Goal: Task Accomplishment & Management: Use online tool/utility

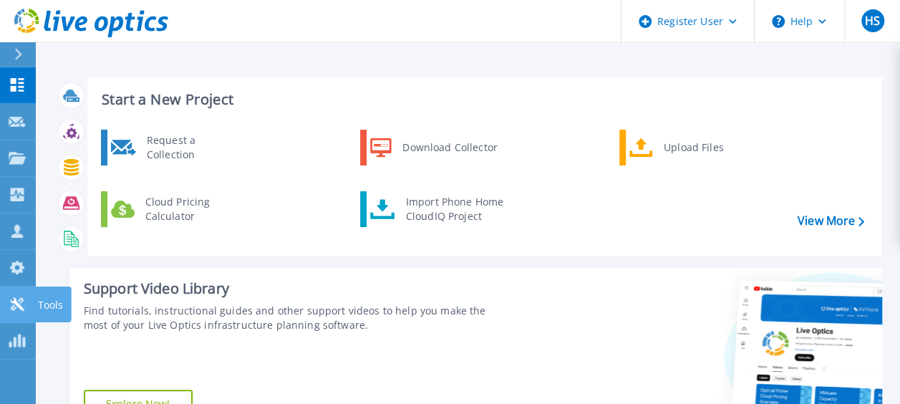
click at [13, 299] on icon at bounding box center [17, 304] width 17 height 14
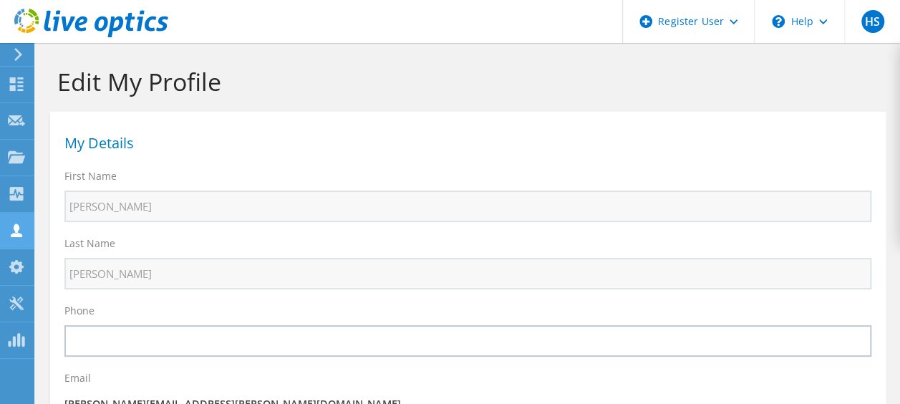
click at [16, 228] on use at bounding box center [16, 231] width 11 height 14
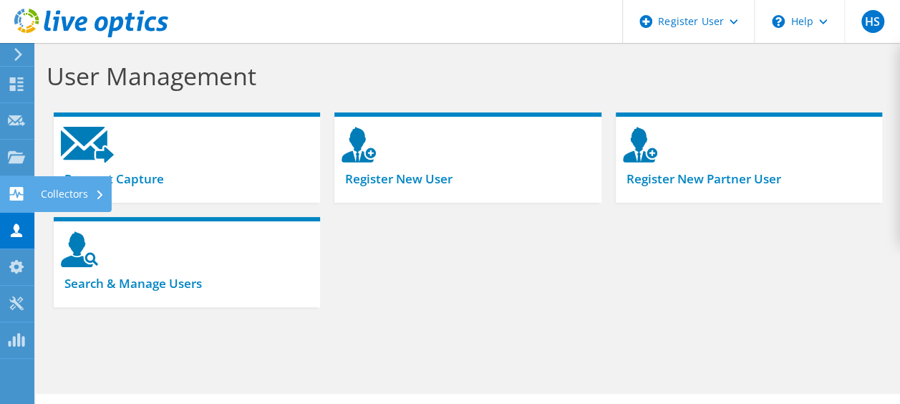
click at [19, 193] on icon at bounding box center [16, 194] width 17 height 14
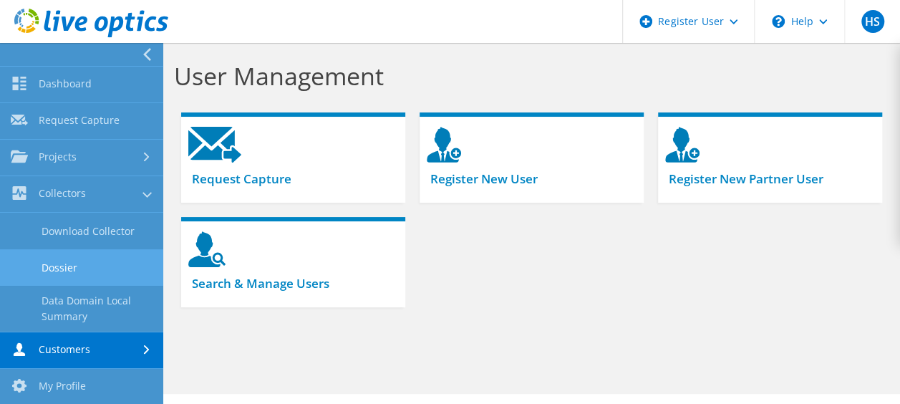
click at [75, 262] on link "Dossier" at bounding box center [81, 267] width 163 height 37
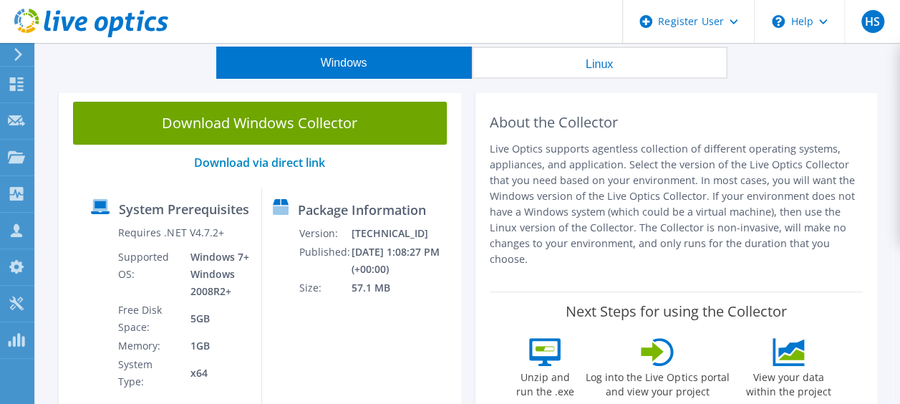
scroll to position [72, 0]
